Goal: Task Accomplishment & Management: Complete application form

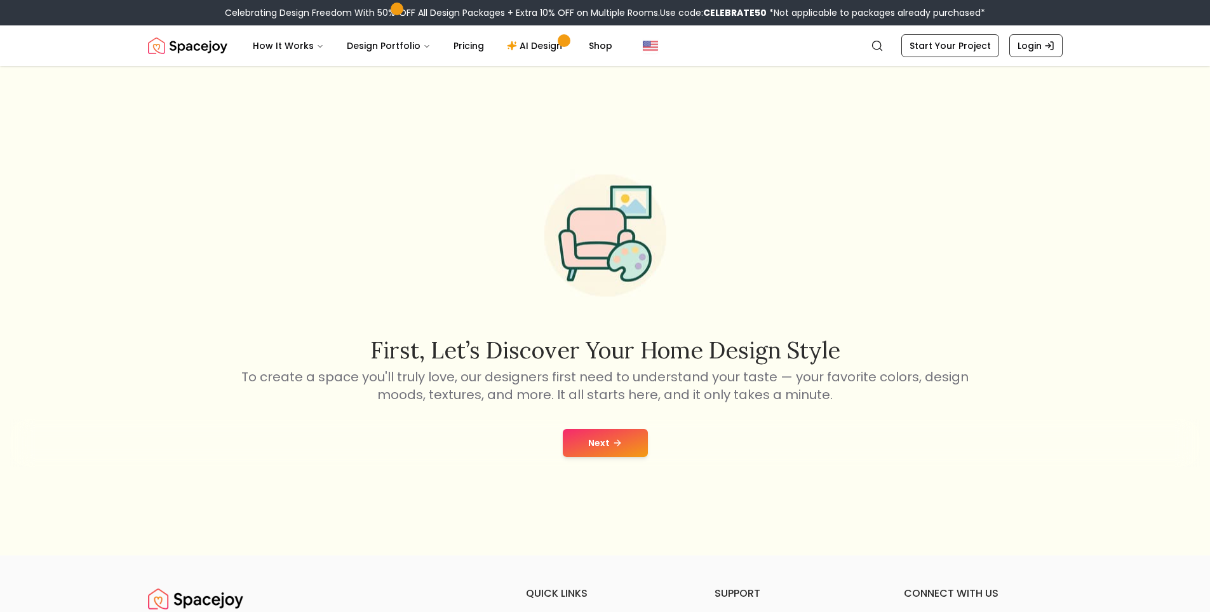
click at [582, 388] on p "To create a space you'll truly love, our designers first need to understand you…" at bounding box center [605, 386] width 732 height 36
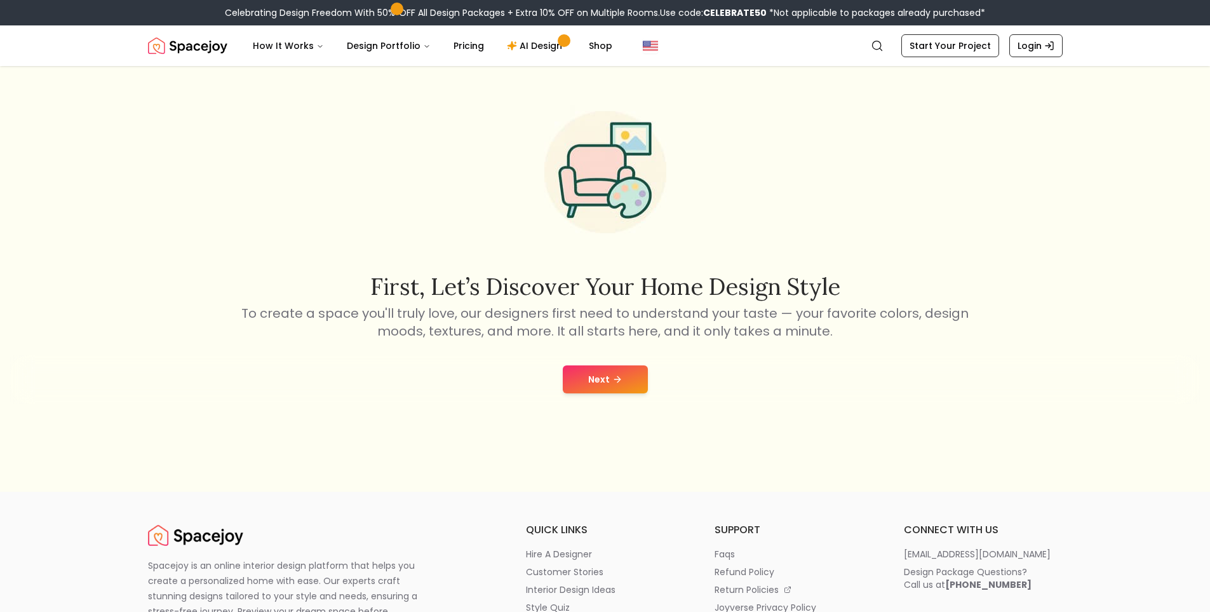
click at [607, 377] on button "Next" at bounding box center [605, 379] width 85 height 28
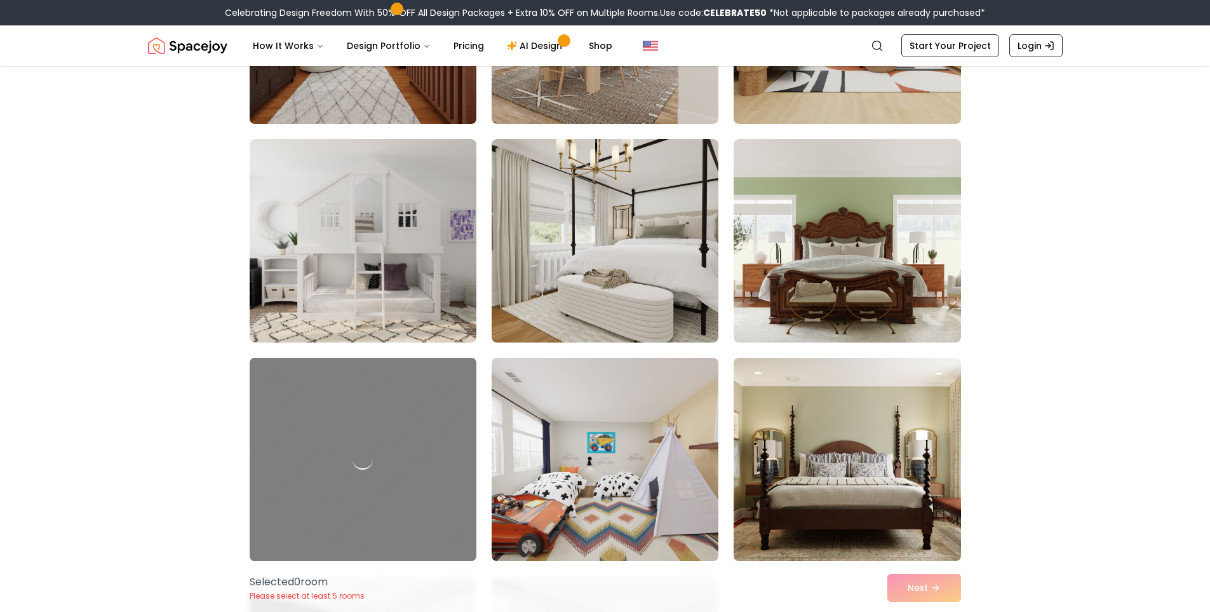
scroll to position [910, 0]
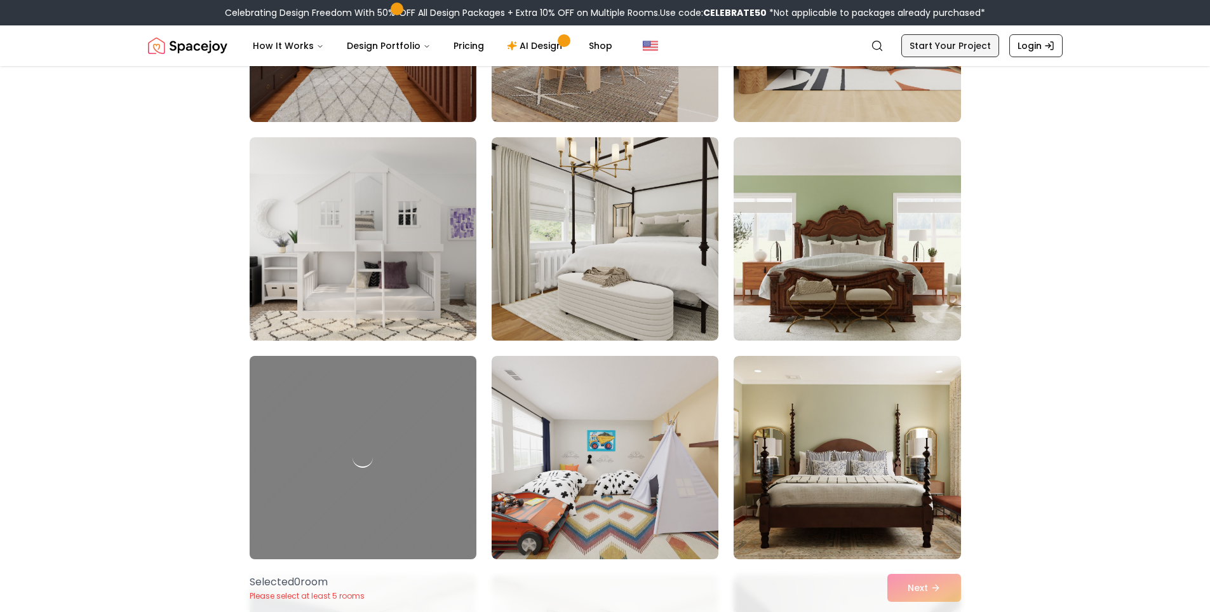
click at [925, 51] on link "Start Your Project" at bounding box center [950, 45] width 98 height 23
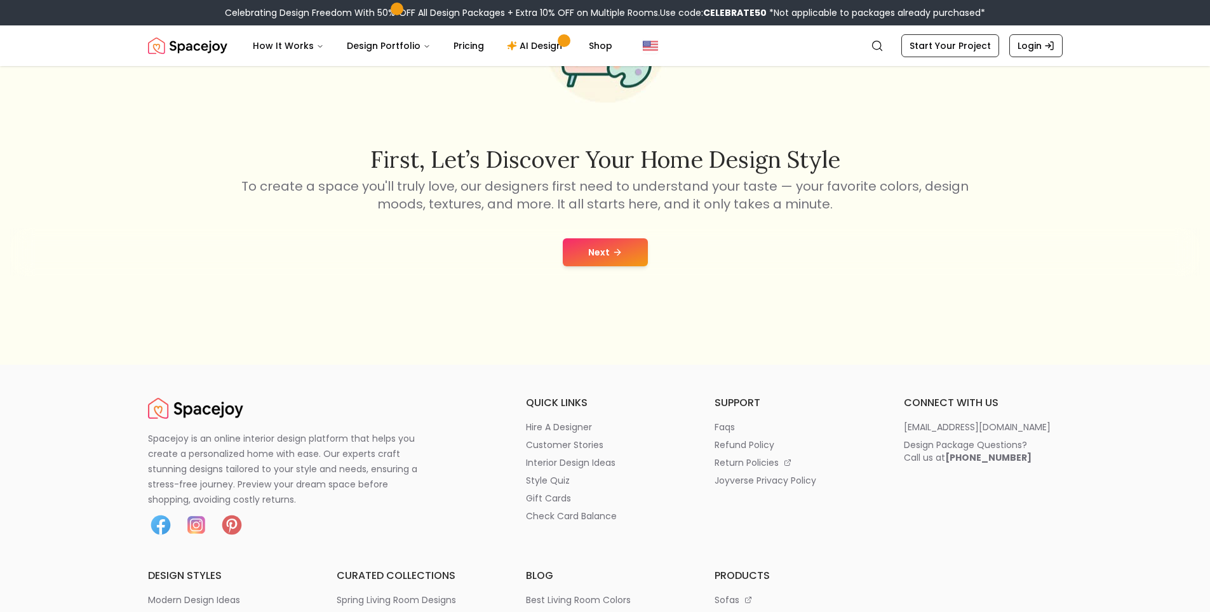
scroll to position [254, 0]
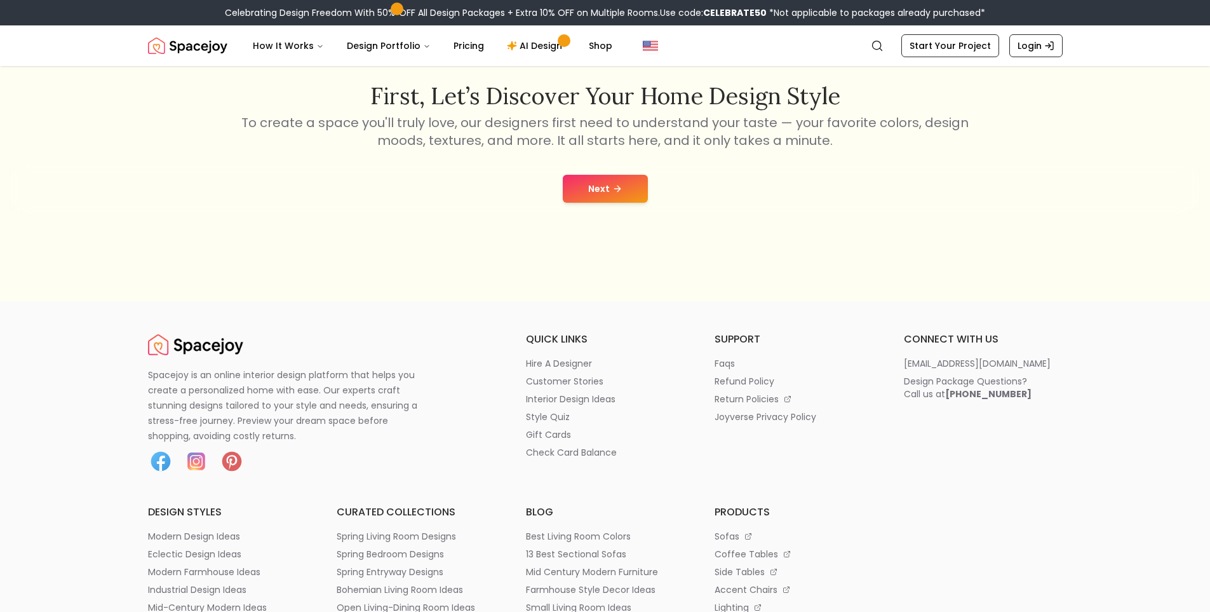
click at [607, 189] on button "Next" at bounding box center [605, 189] width 85 height 28
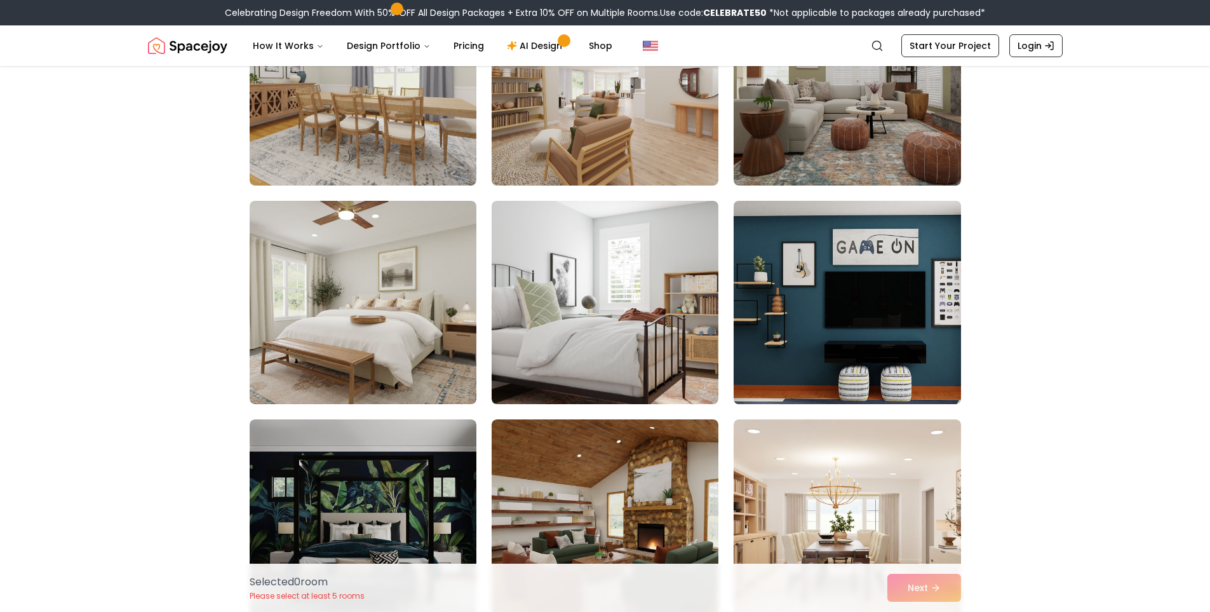
click at [745, 311] on img at bounding box center [847, 302] width 238 height 213
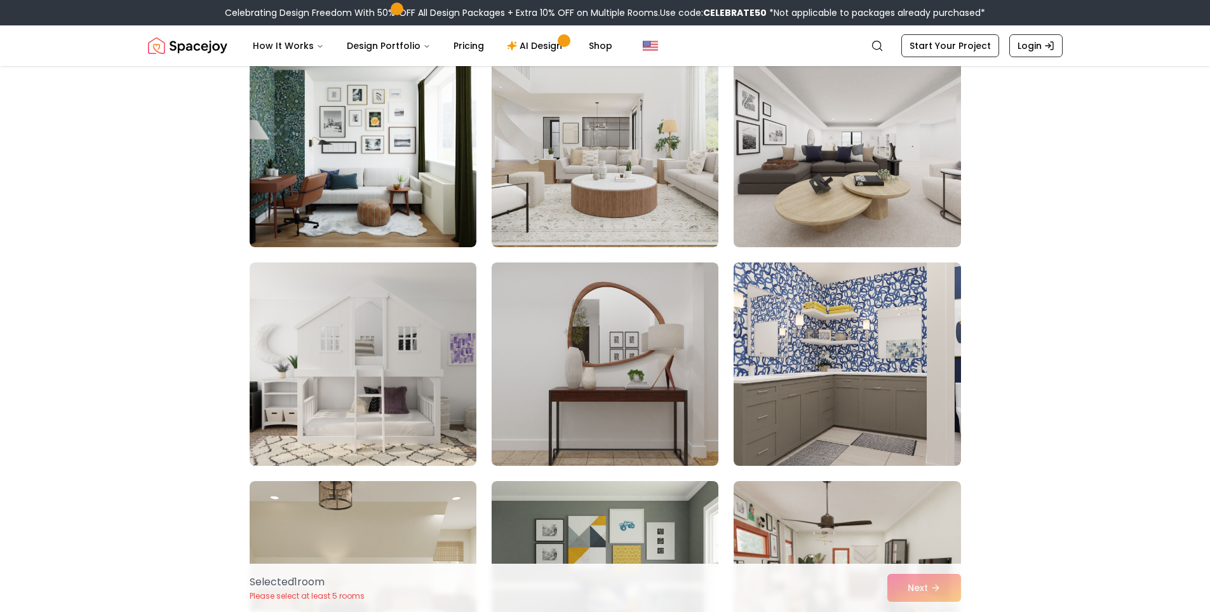
scroll to position [762, 0]
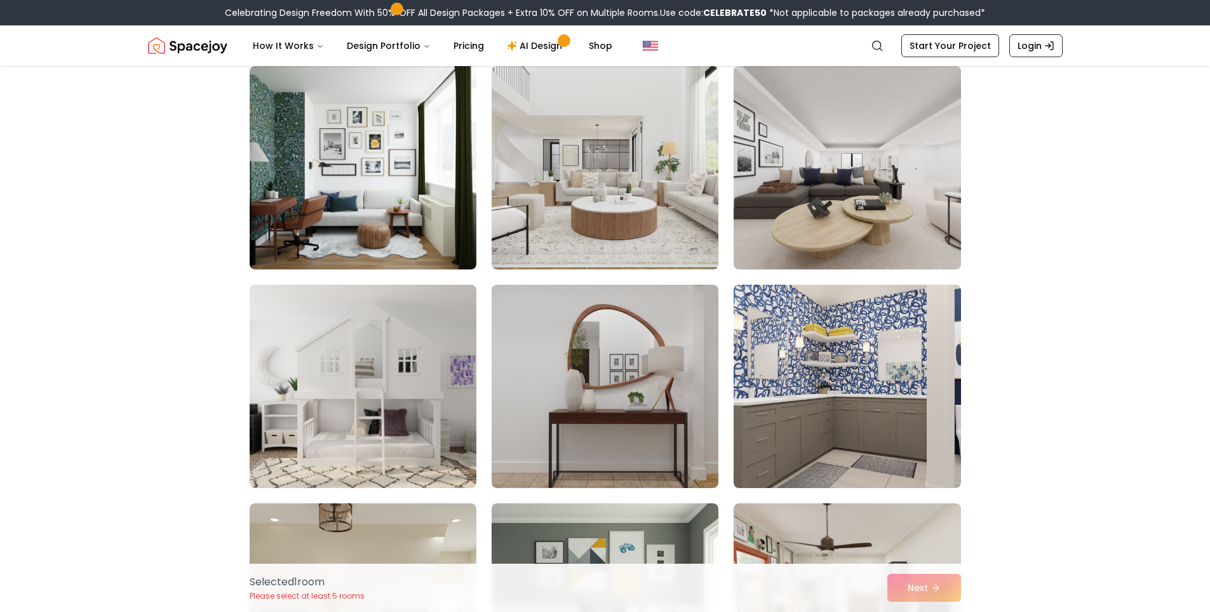
click at [773, 187] on img at bounding box center [847, 167] width 238 height 213
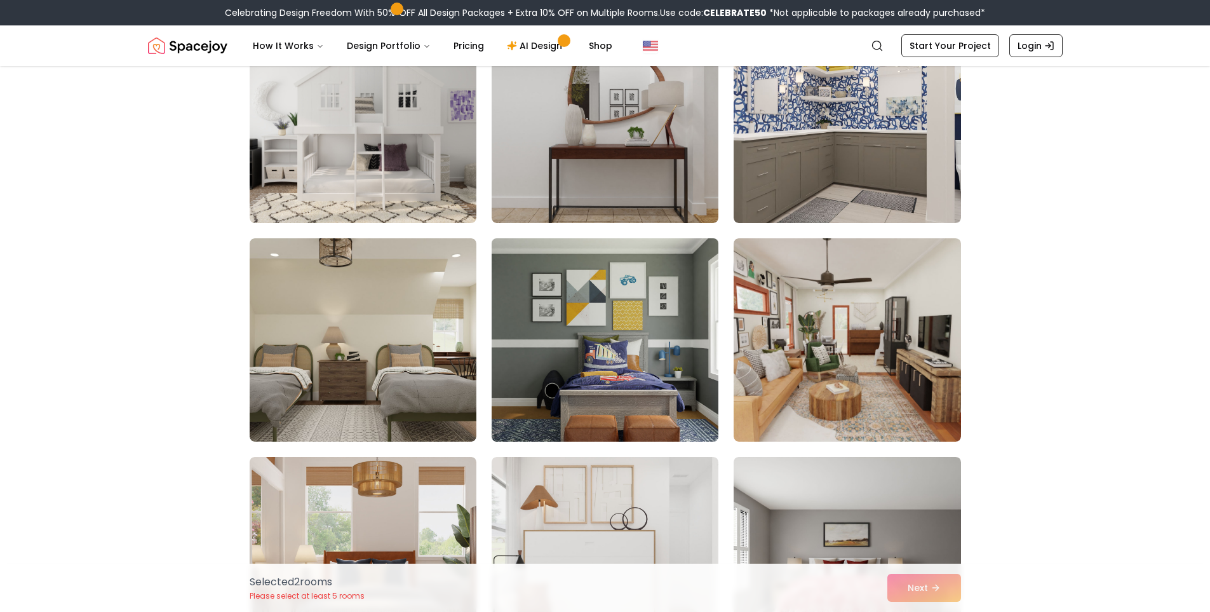
scroll to position [1143, 0]
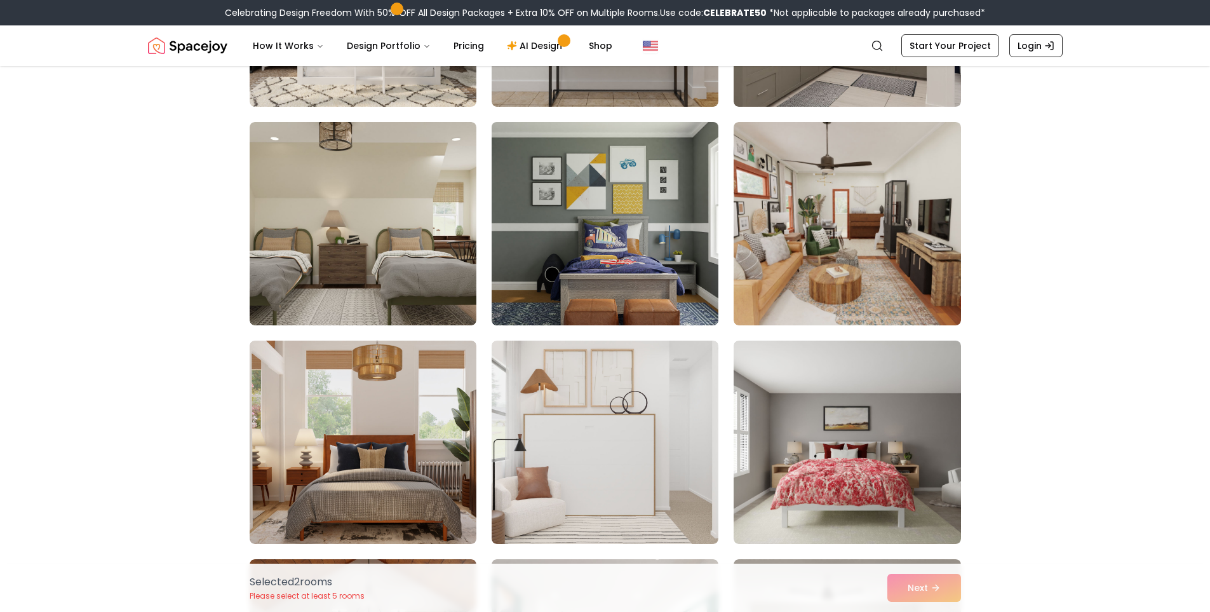
click at [586, 219] on img at bounding box center [605, 223] width 238 height 213
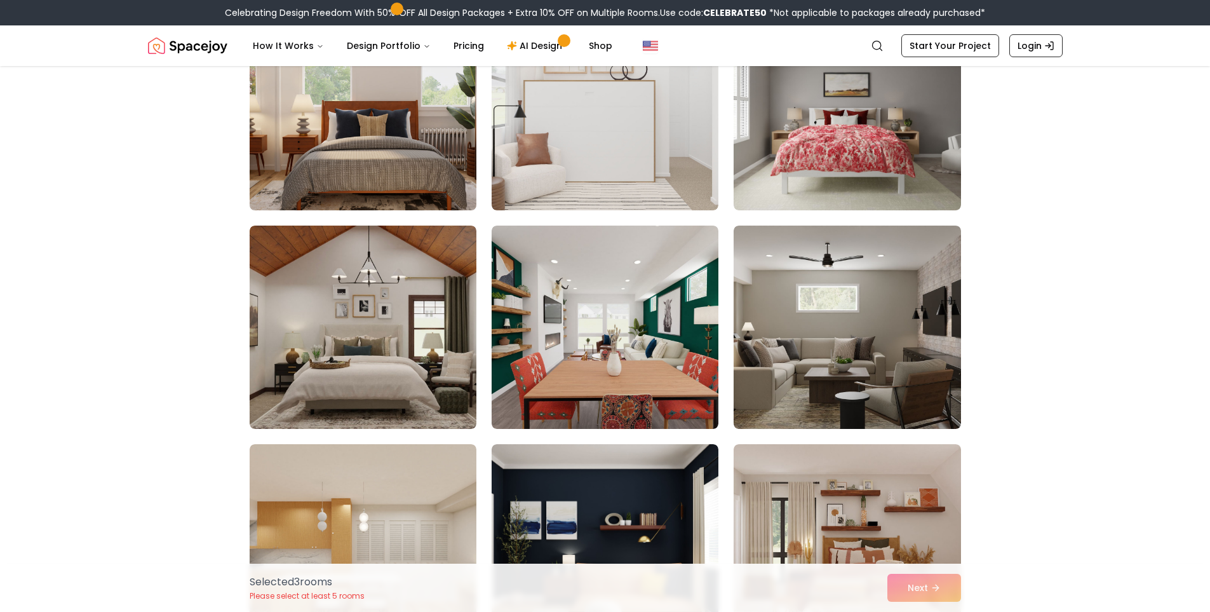
scroll to position [1588, 0]
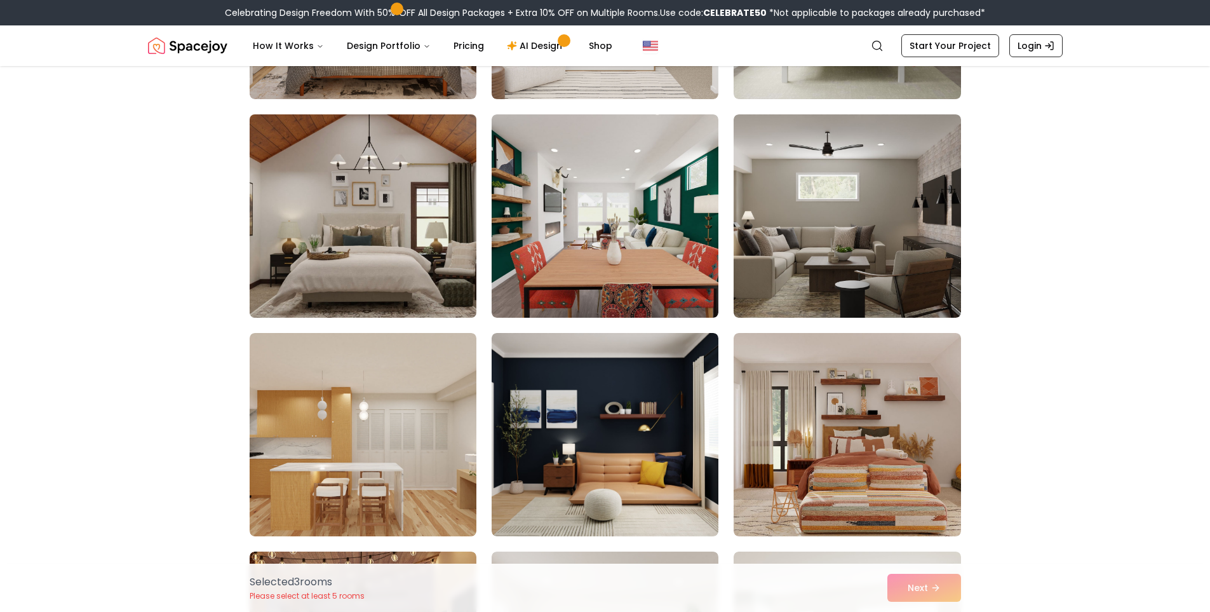
click at [394, 209] on img at bounding box center [363, 215] width 238 height 213
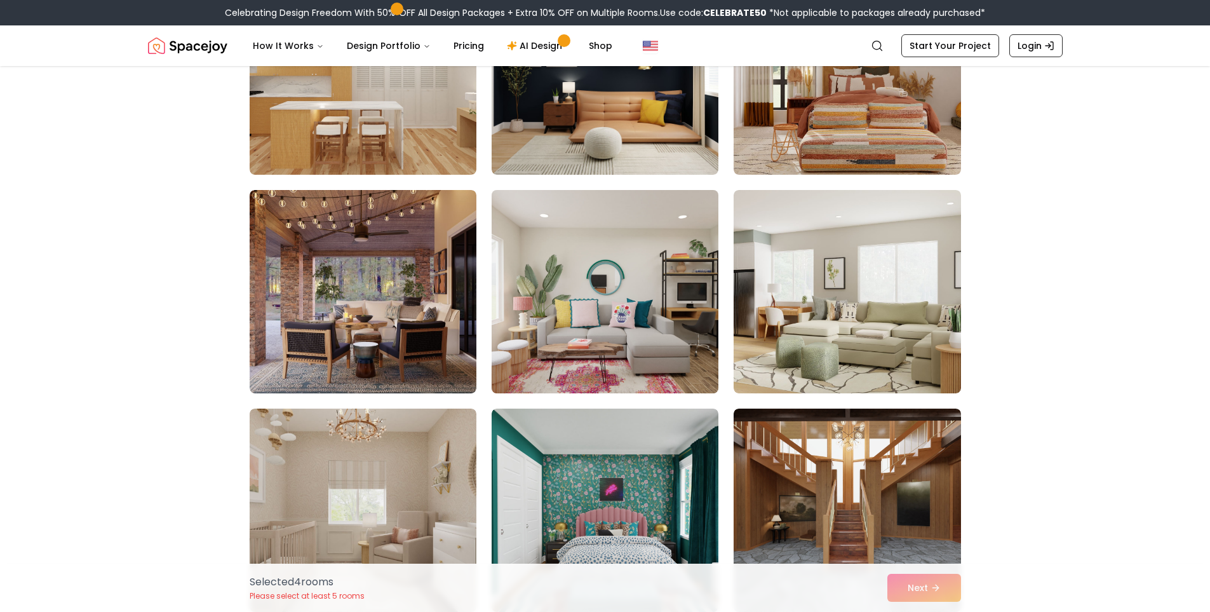
scroll to position [2033, 0]
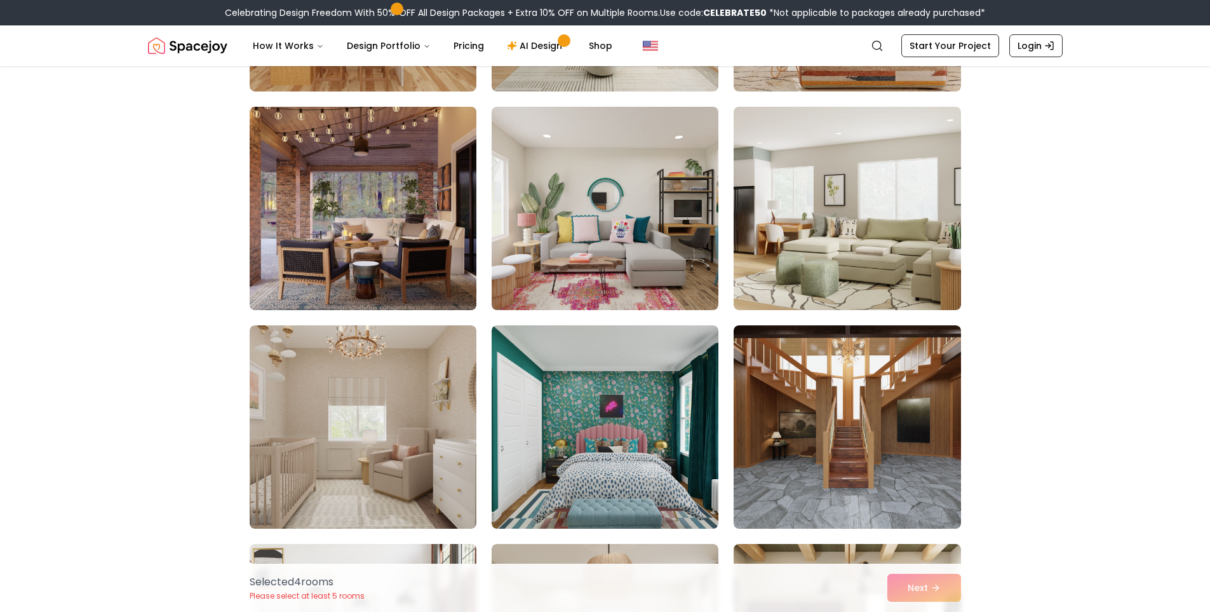
click at [403, 207] on img at bounding box center [363, 208] width 238 height 213
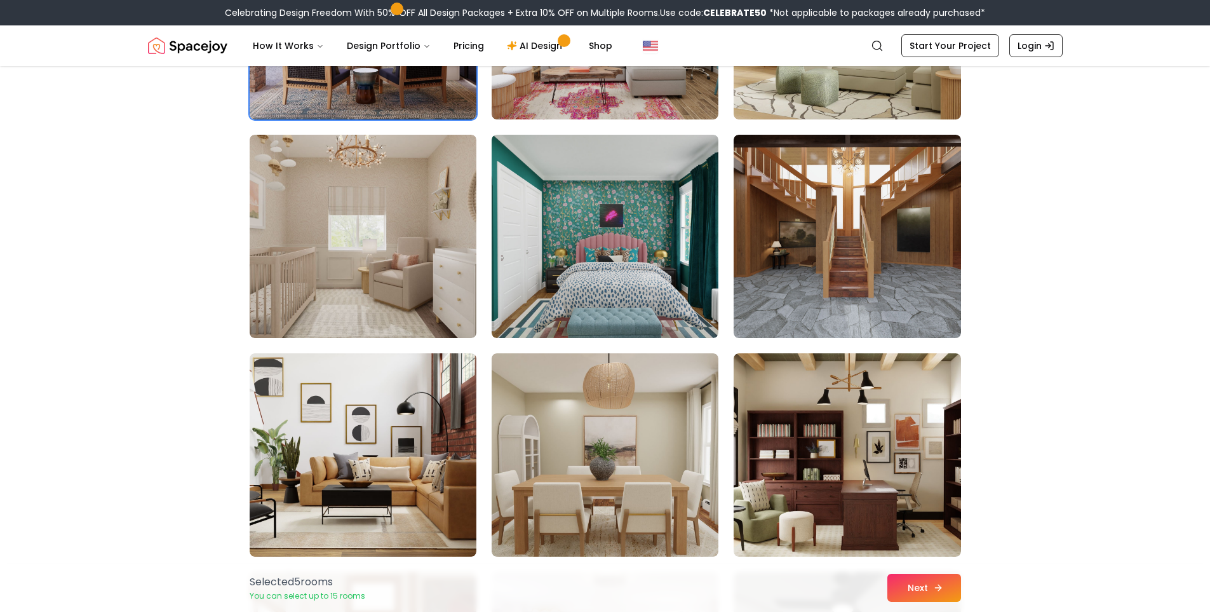
click at [899, 585] on button "Next" at bounding box center [924, 588] width 74 height 28
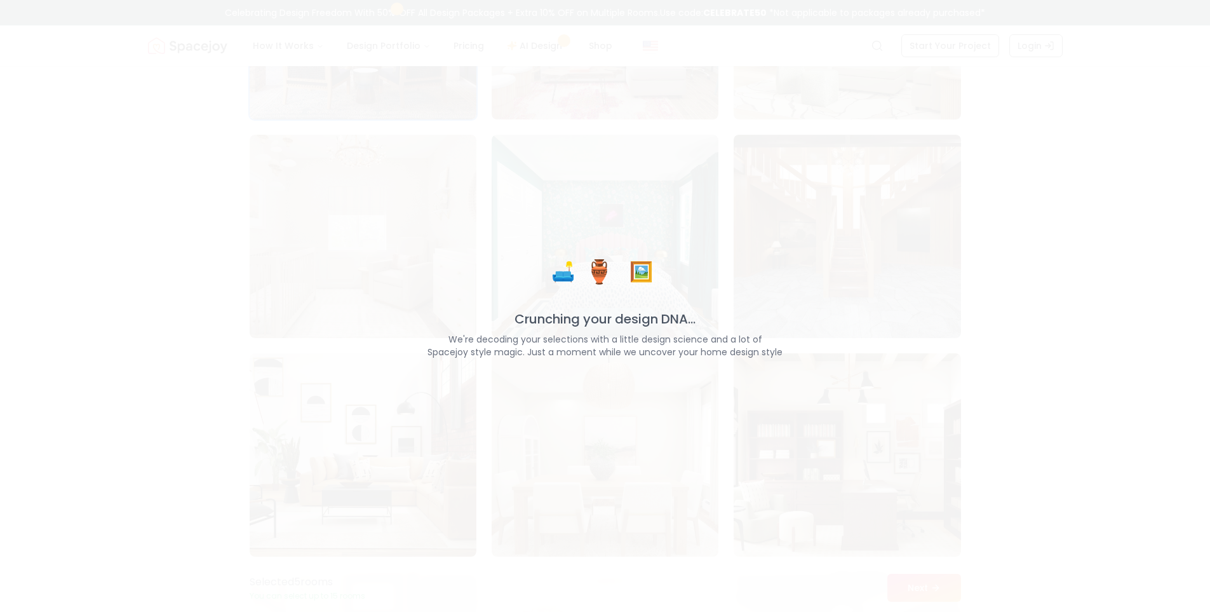
scroll to position [2223, 0]
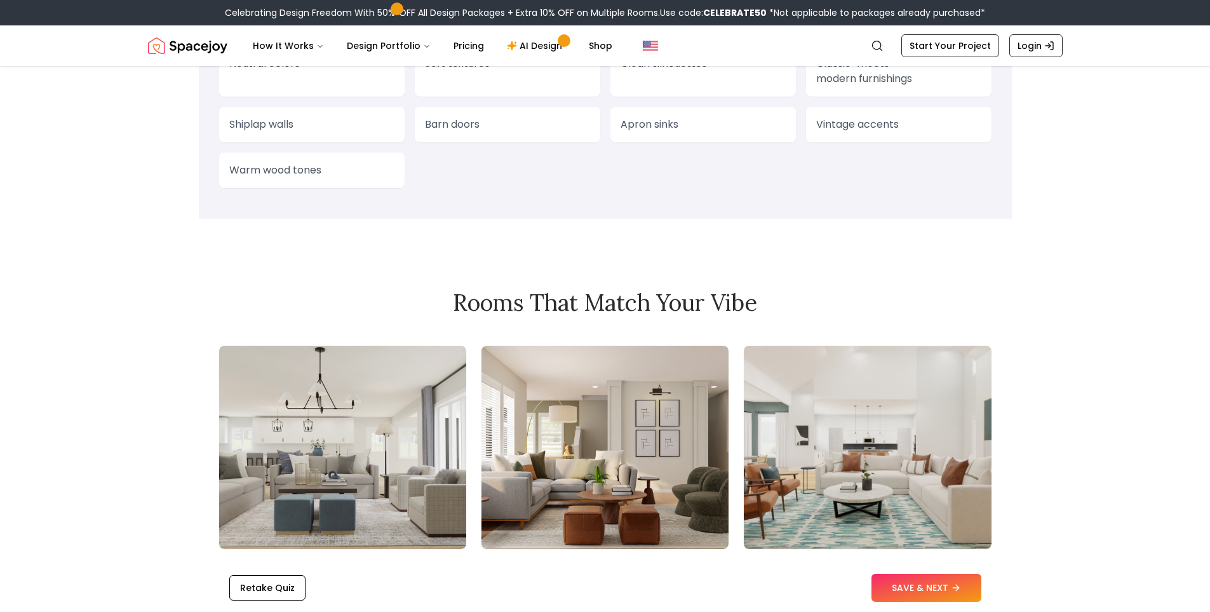
scroll to position [1397, 0]
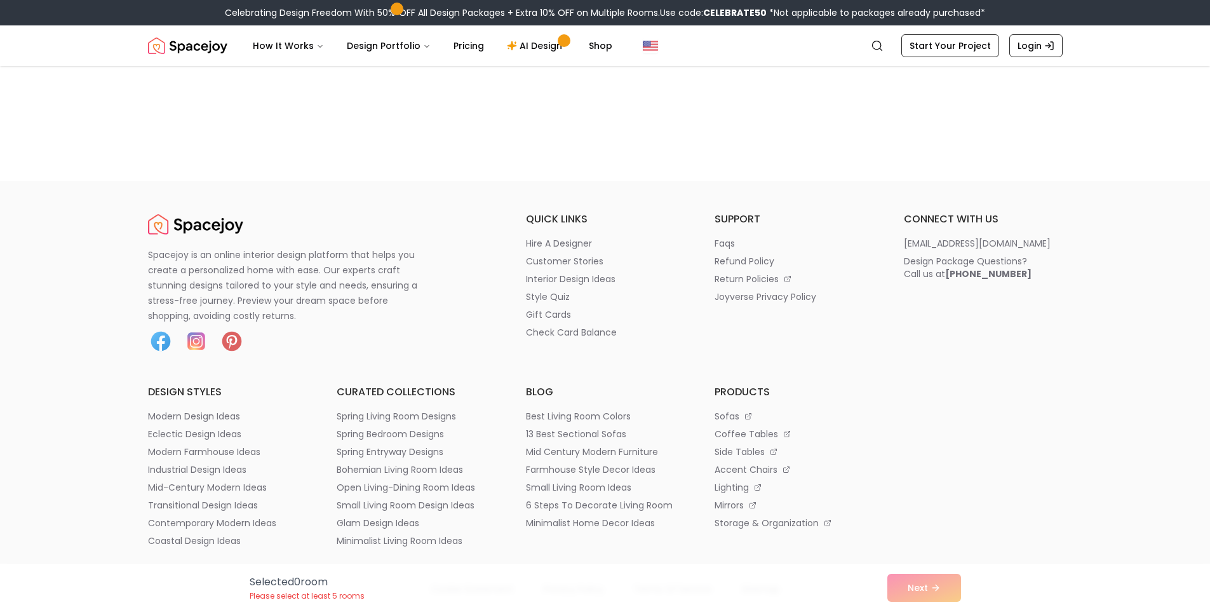
scroll to position [910, 0]
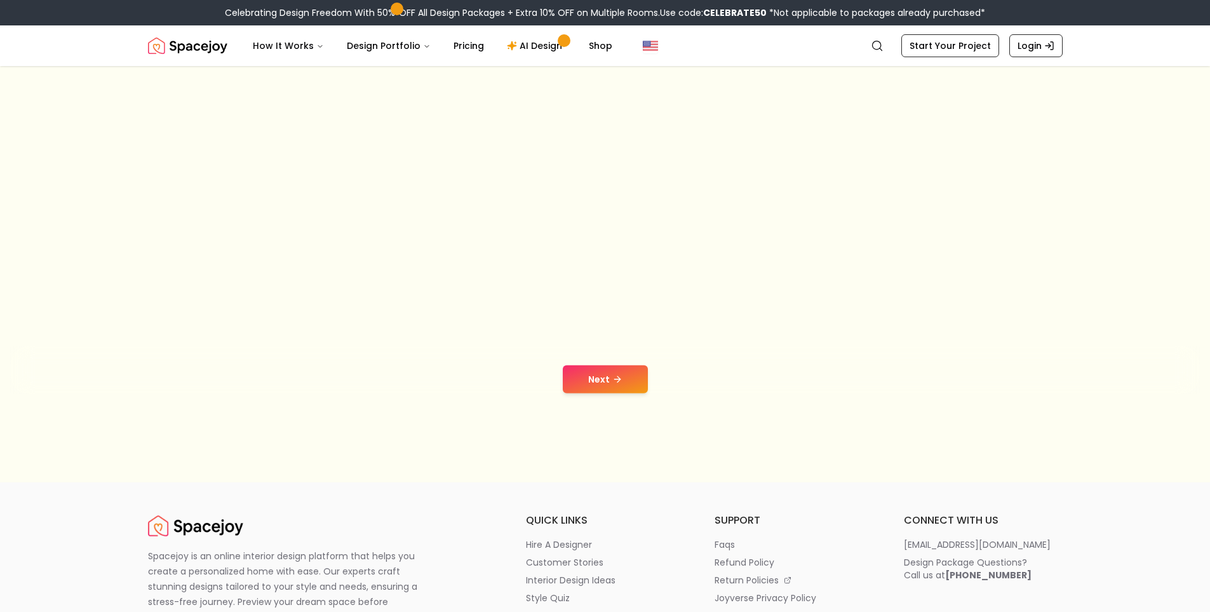
scroll to position [64, 0]
